Goal: Information Seeking & Learning: Learn about a topic

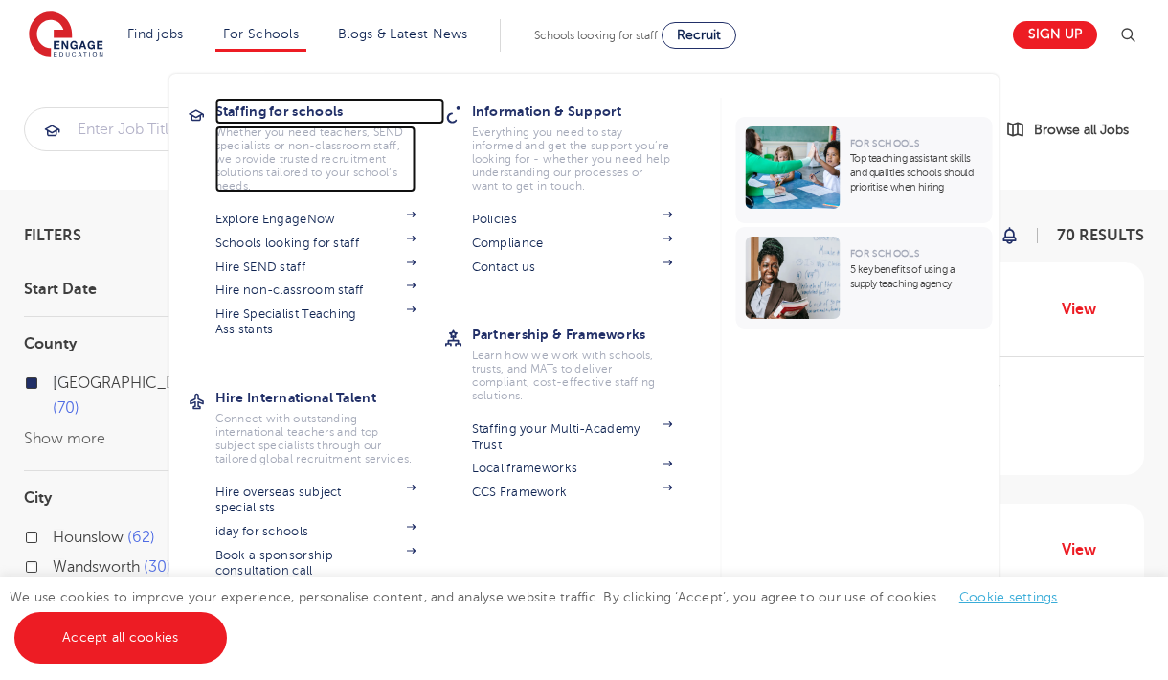
click at [222, 158] on p "Whether you need teachers, SEND specialists or non-classroom staff, we provide …" at bounding box center [315, 158] width 201 height 67
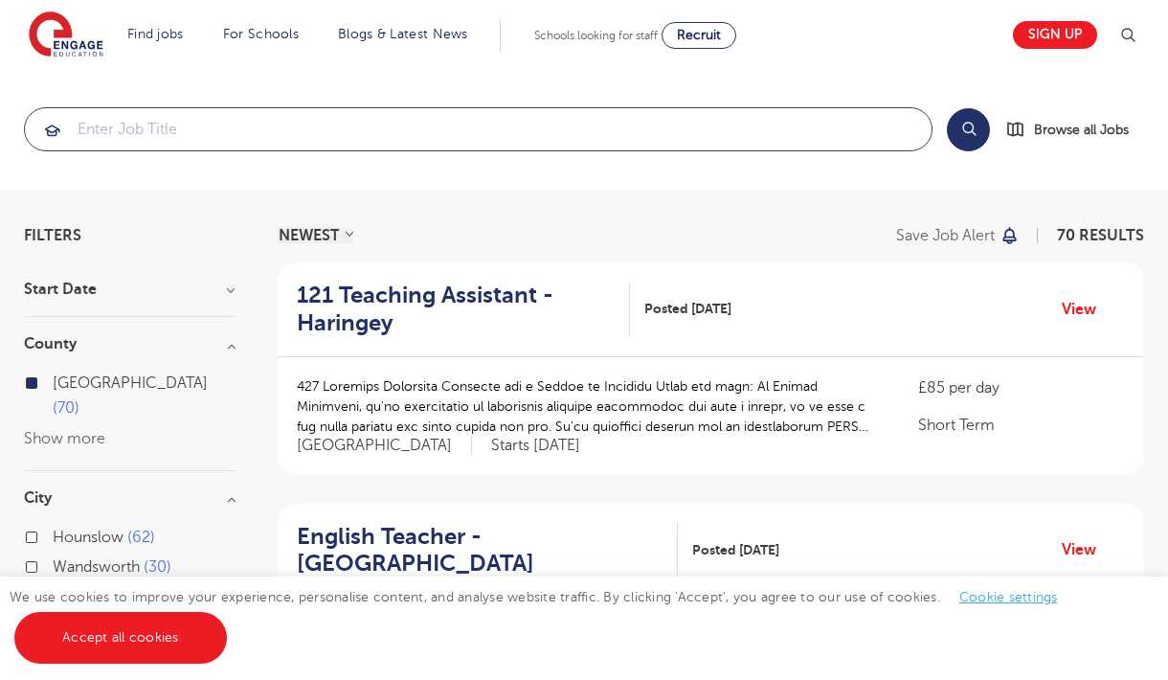
click at [102, 134] on input "search" at bounding box center [478, 129] width 906 height 42
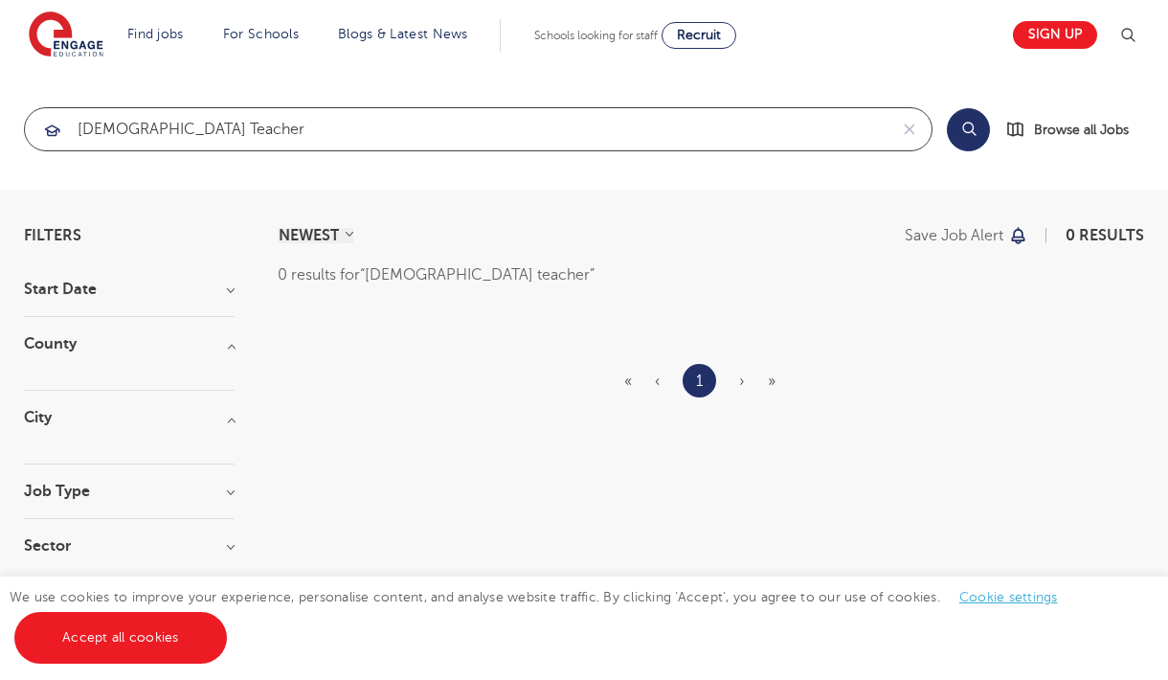
click button "Submit" at bounding box center [0, 0] width 0 height 0
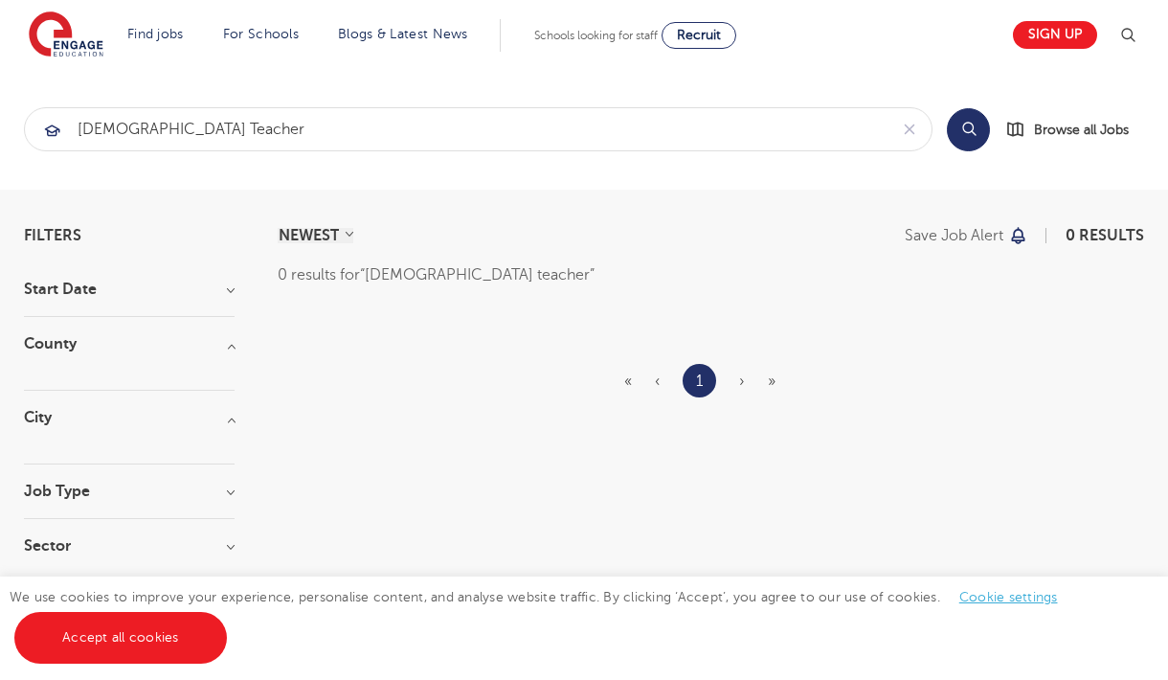
click at [380, 288] on section "NEWEST OLDEST Save job alert 0 results 0 results for french teacher « ‹ 1 › »" at bounding box center [711, 400] width 866 height 345
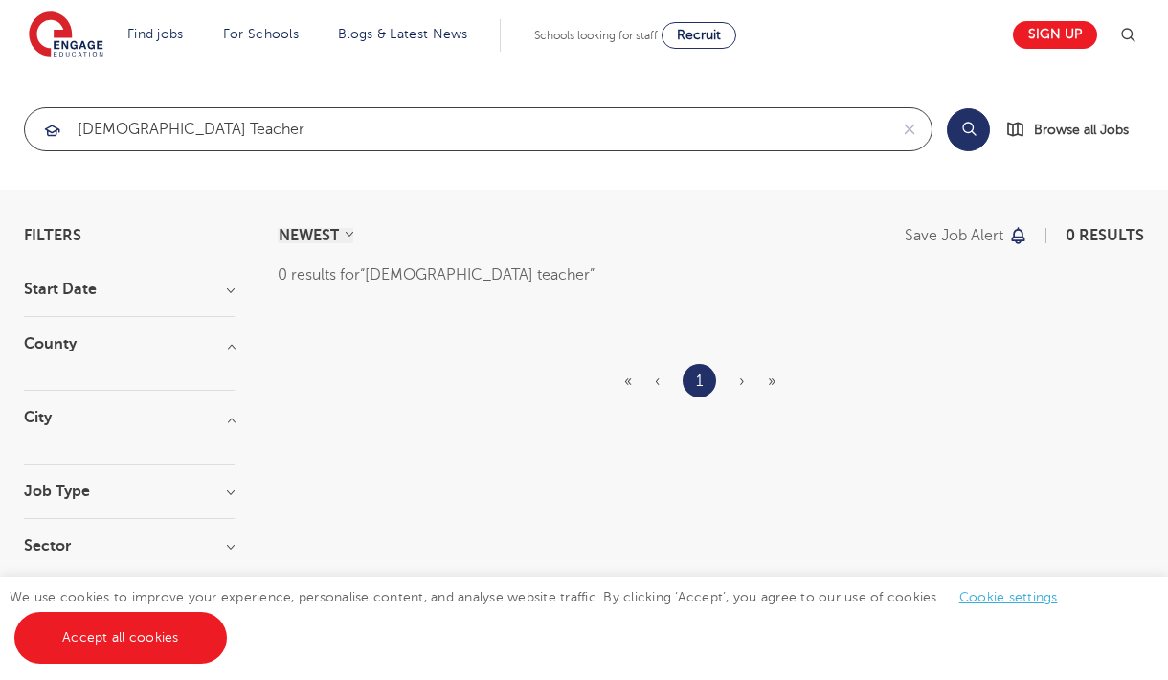
click at [150, 133] on input "french teacher" at bounding box center [456, 129] width 862 height 42
type input "french"
click button "Submit" at bounding box center [0, 0] width 0 height 0
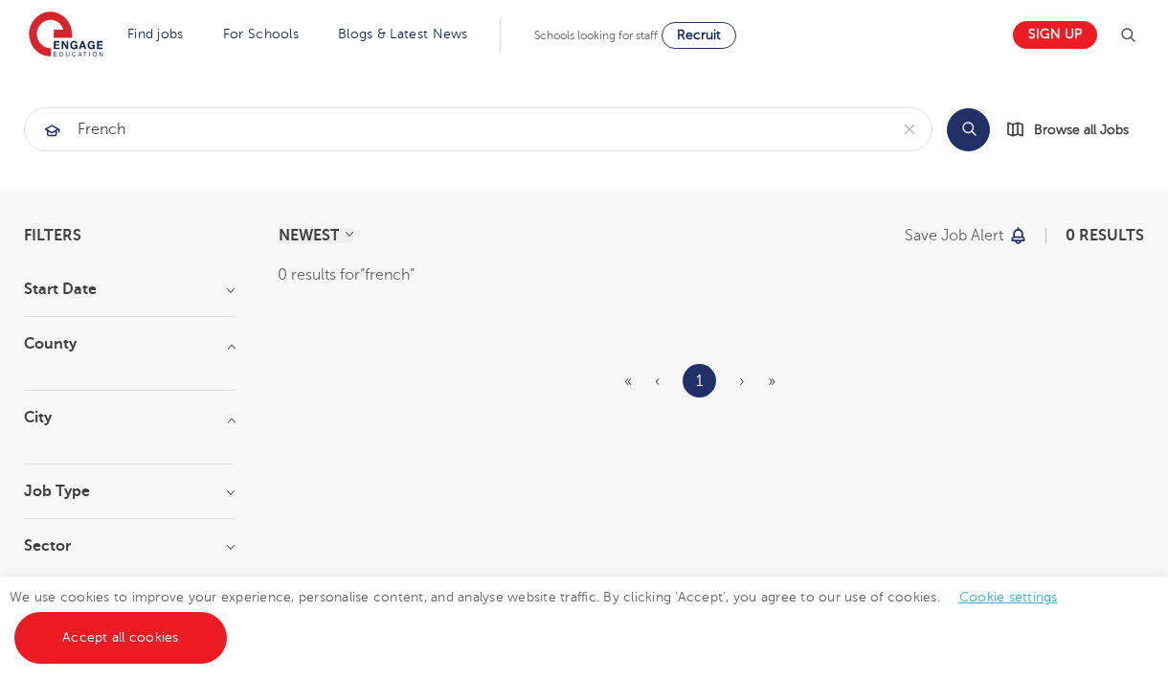
click at [963, 134] on button "Search" at bounding box center [968, 129] width 43 height 43
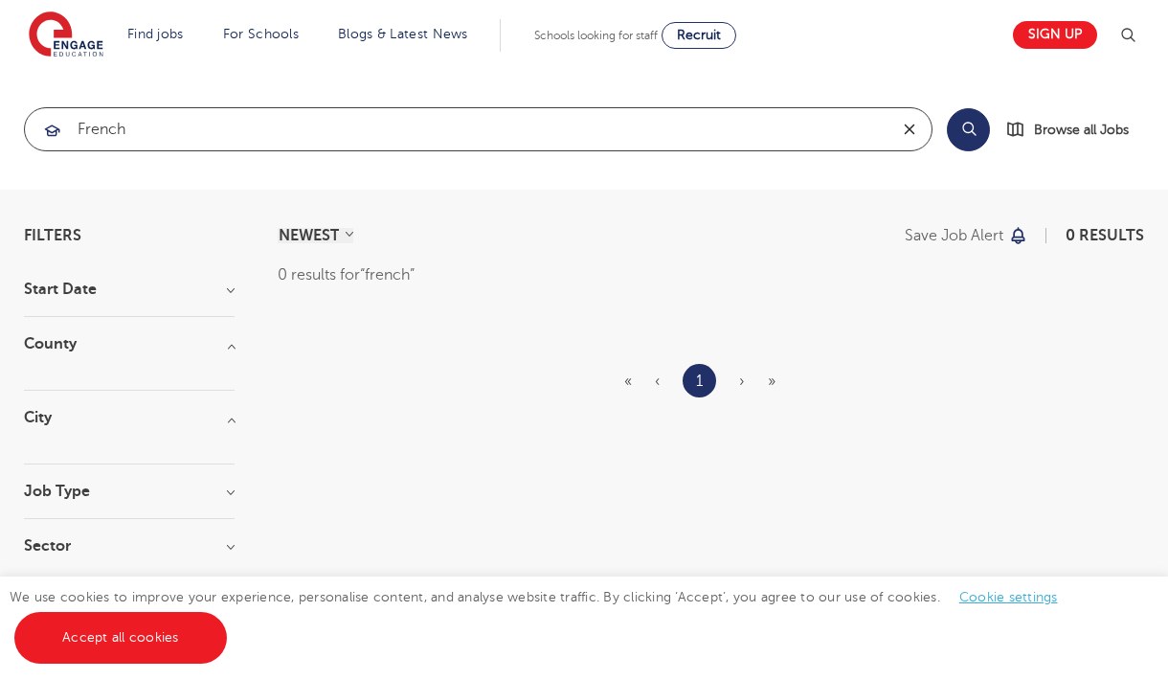
click at [916, 126] on icon "reset" at bounding box center [909, 129] width 19 height 17
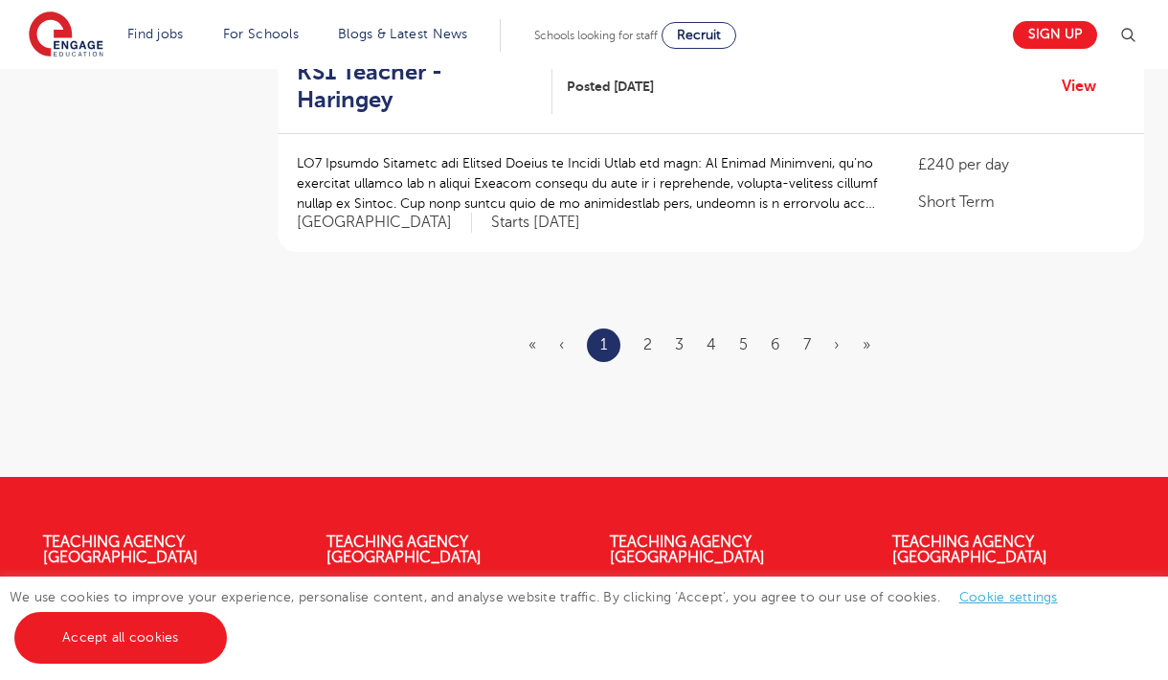
scroll to position [2370, 0]
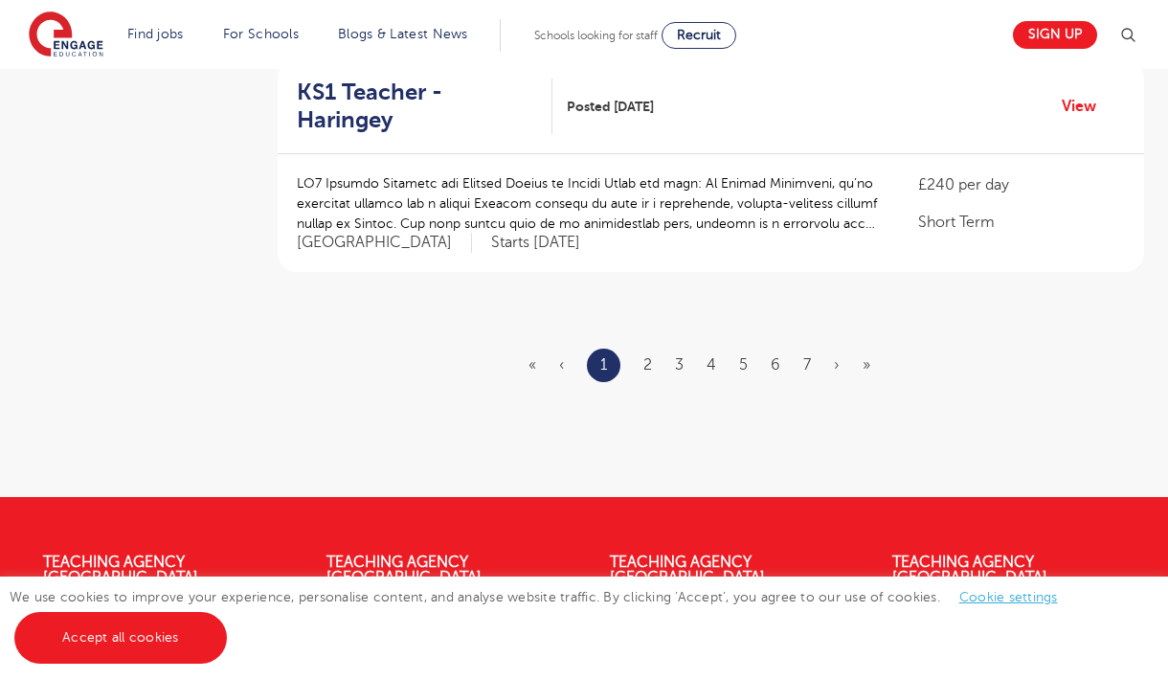
click at [642, 348] on ul "« ‹ 1 2 3 4 5 6 7 › »" at bounding box center [710, 365] width 365 height 34
click at [651, 356] on link "2" at bounding box center [647, 364] width 9 height 17
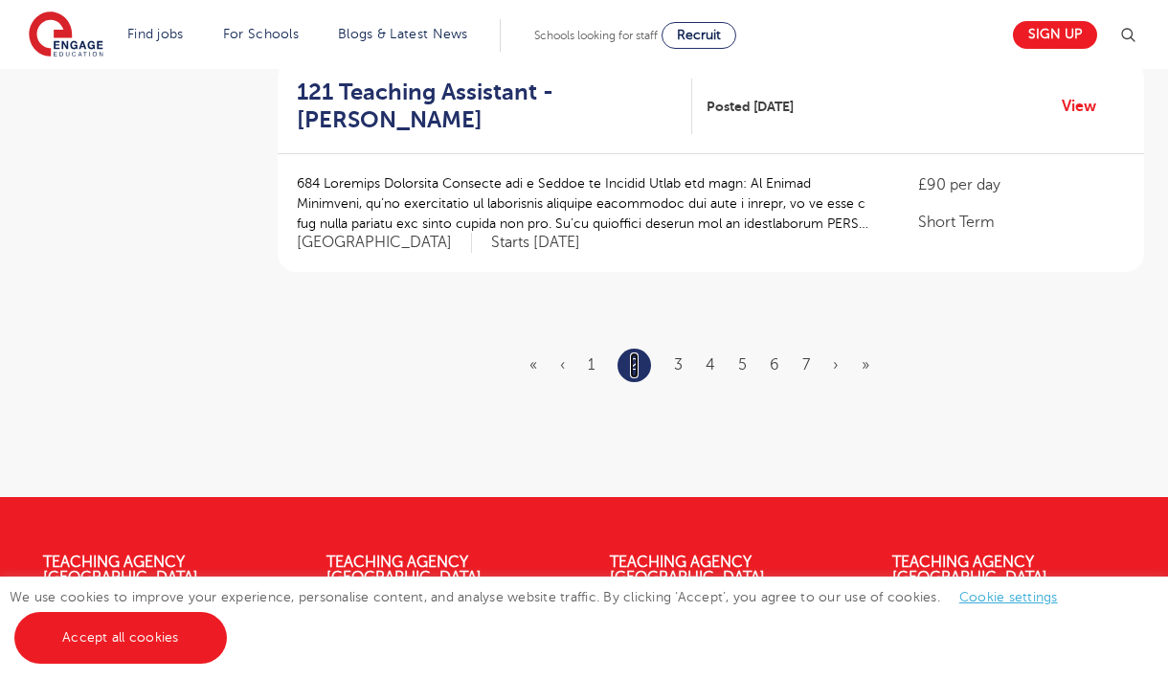
scroll to position [0, 0]
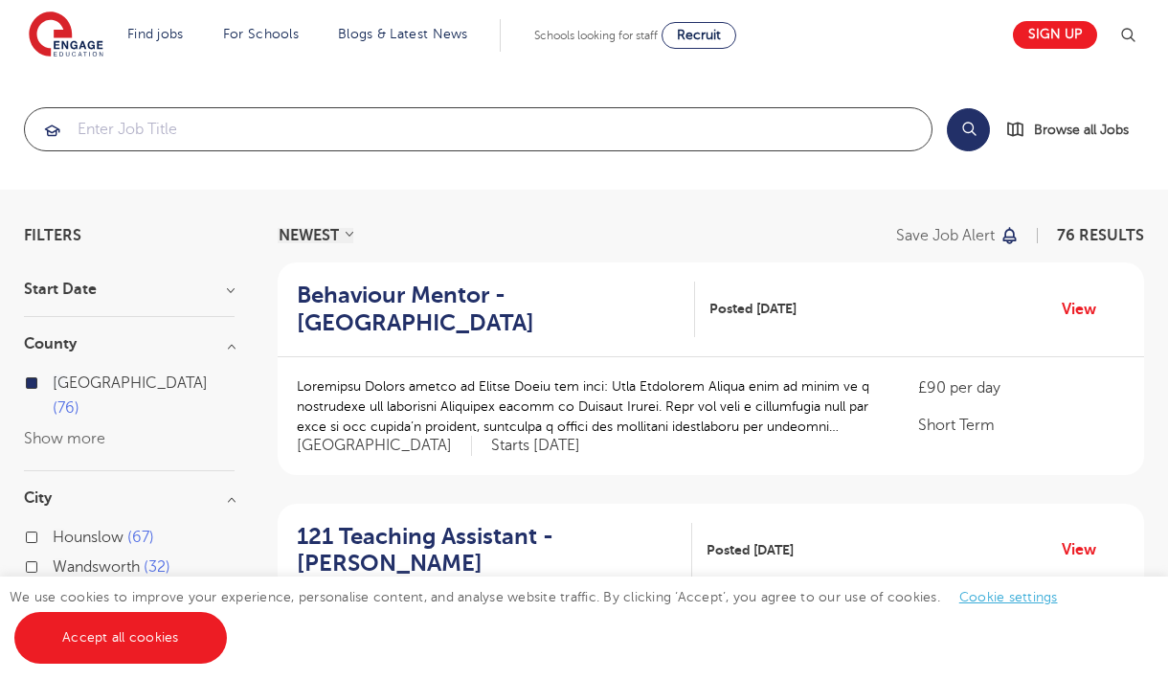
click at [371, 142] on input "search" at bounding box center [478, 129] width 906 height 42
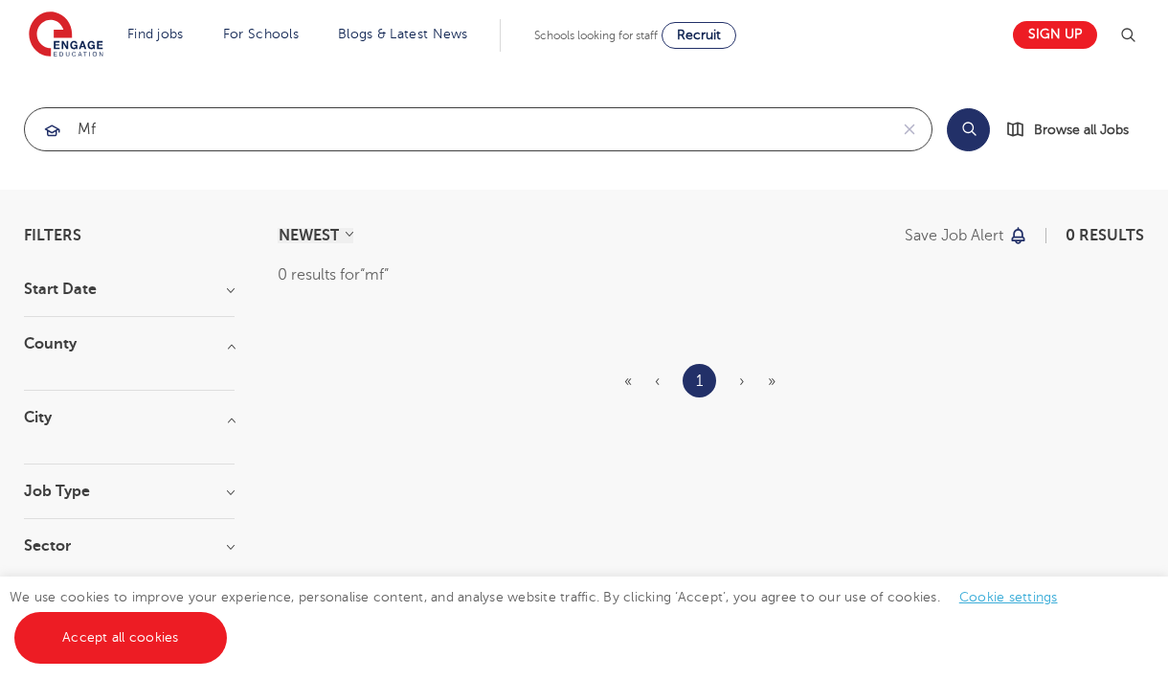
type input "m"
type input "language"
click button "Submit" at bounding box center [0, 0] width 0 height 0
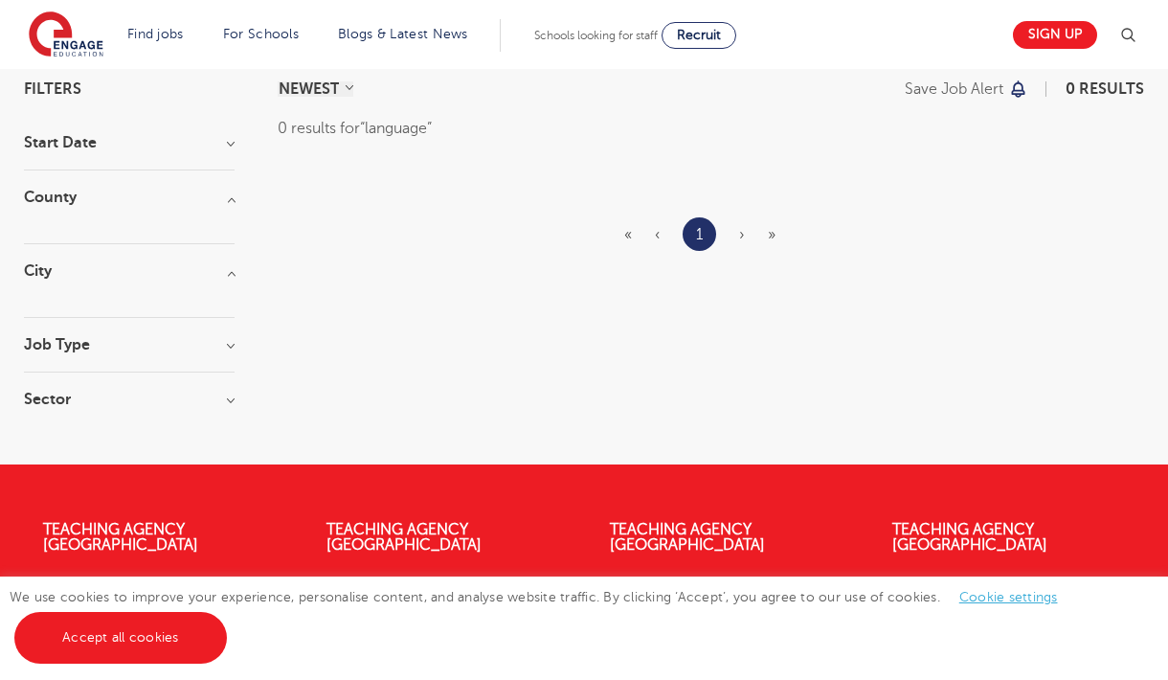
scroll to position [132, 0]
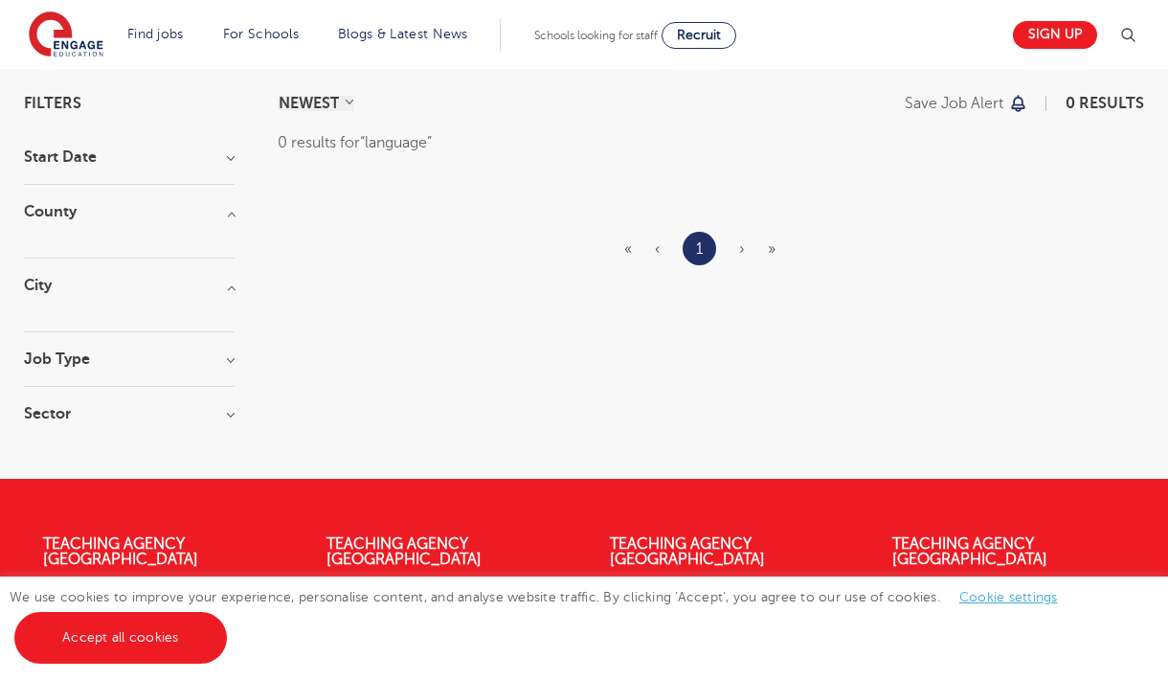
click at [124, 366] on h3 "Job Type" at bounding box center [129, 358] width 211 height 15
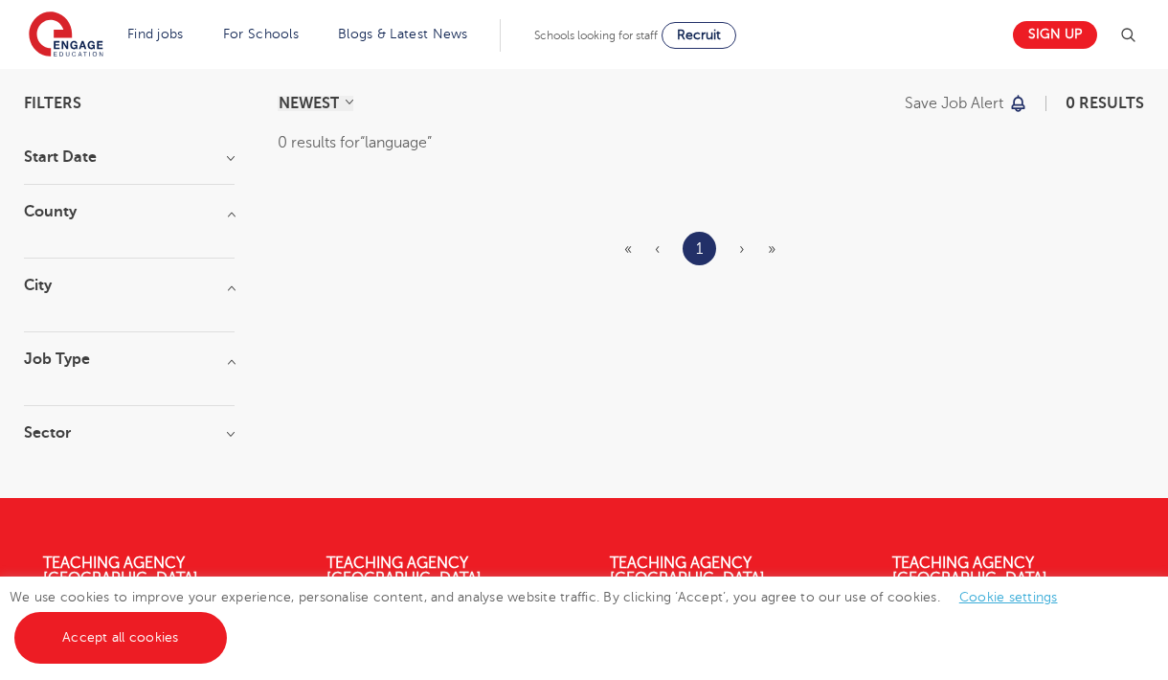
click at [124, 366] on h3 "Job Type" at bounding box center [129, 358] width 211 height 15
